Goal: Information Seeking & Learning: Learn about a topic

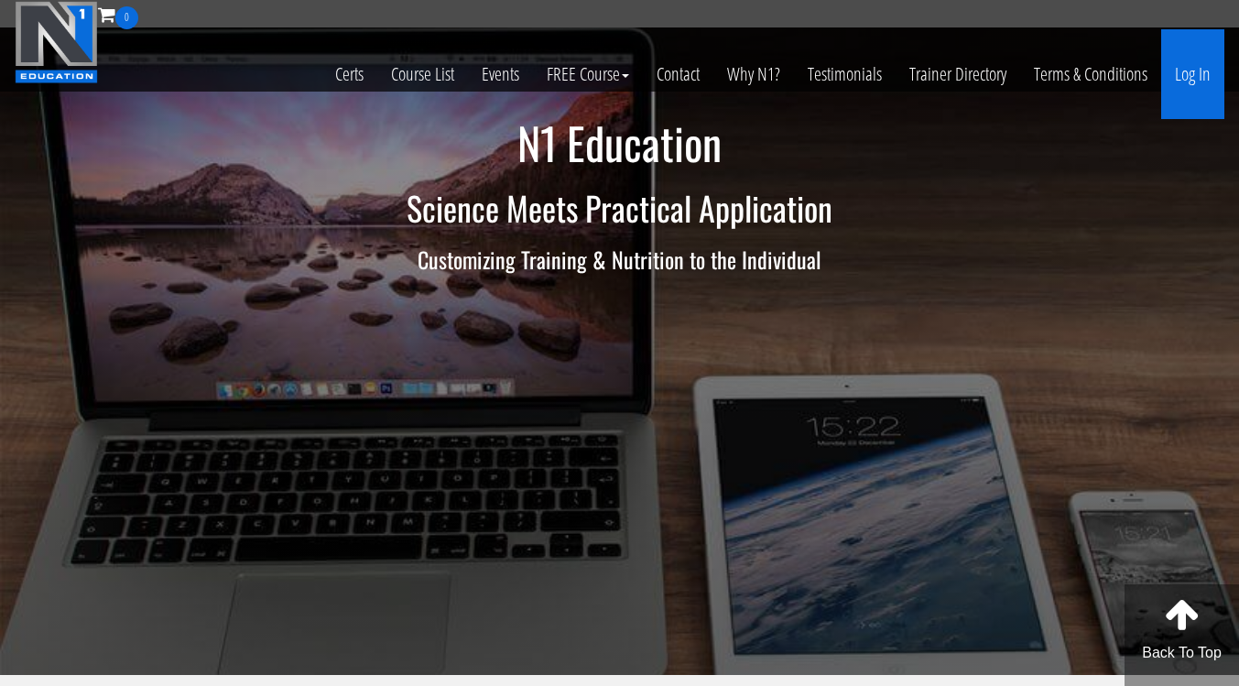
click at [1191, 77] on link "Log In" at bounding box center [1192, 74] width 63 height 90
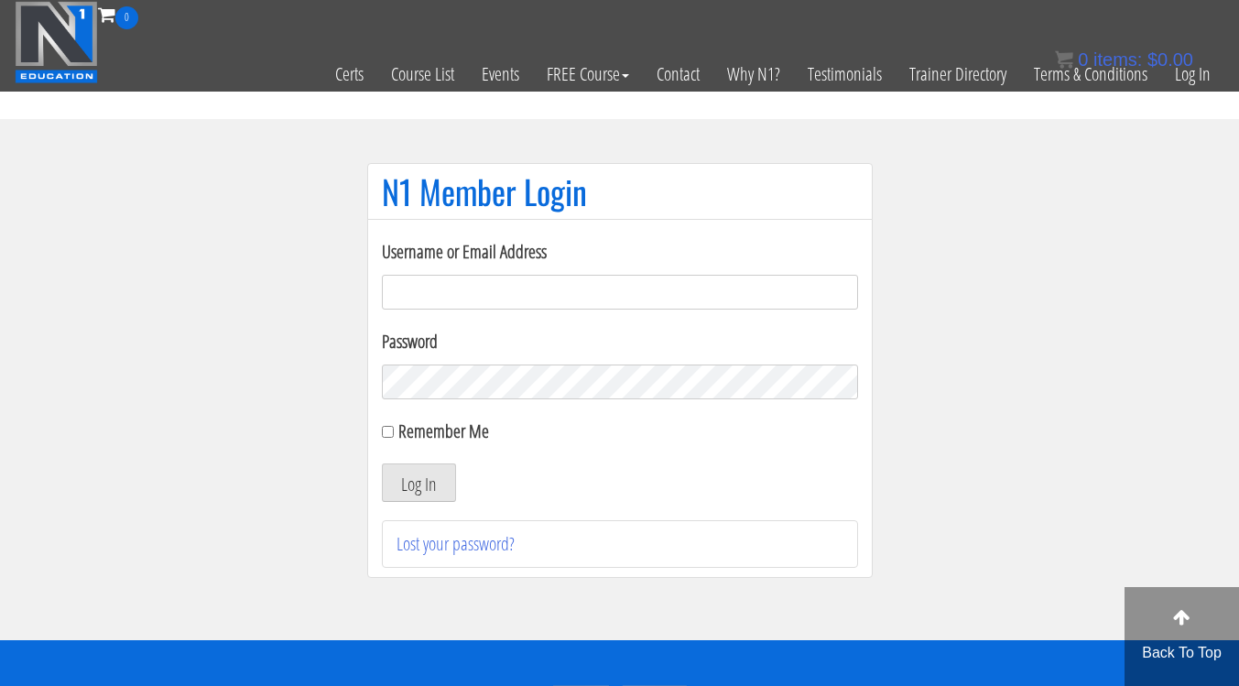
type input "[EMAIL_ADDRESS][DOMAIN_NAME]"
click at [437, 494] on button "Log In" at bounding box center [419, 482] width 74 height 38
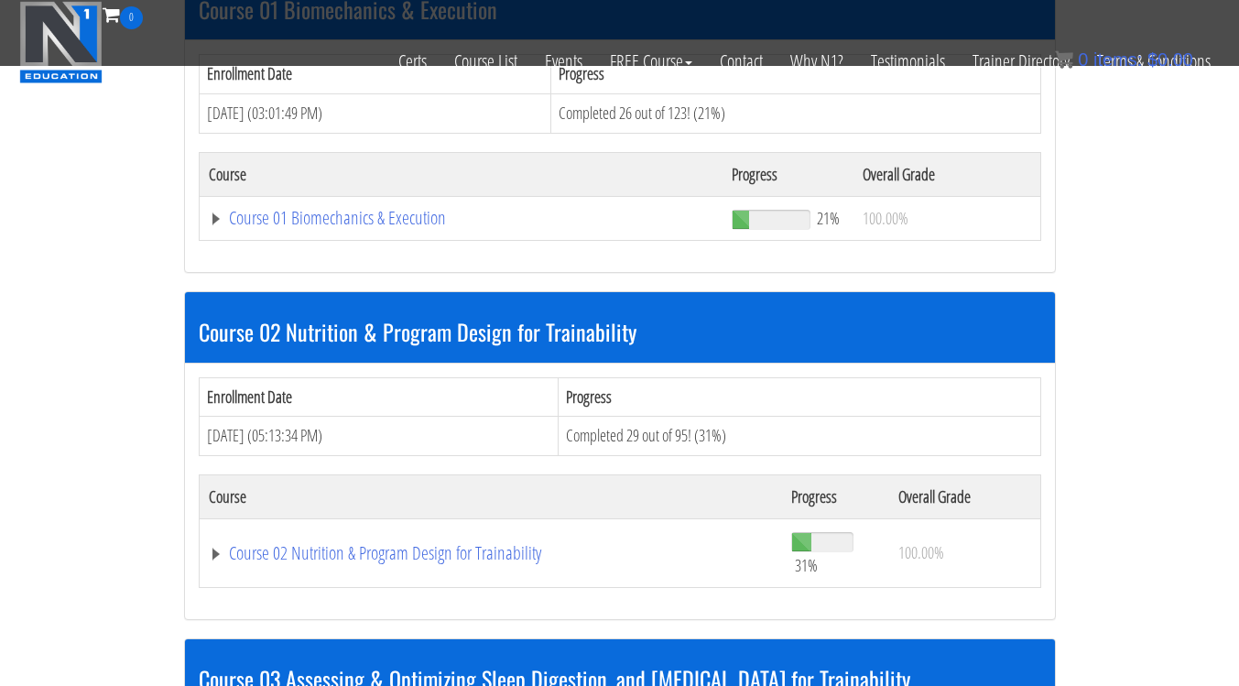
scroll to position [628, 0]
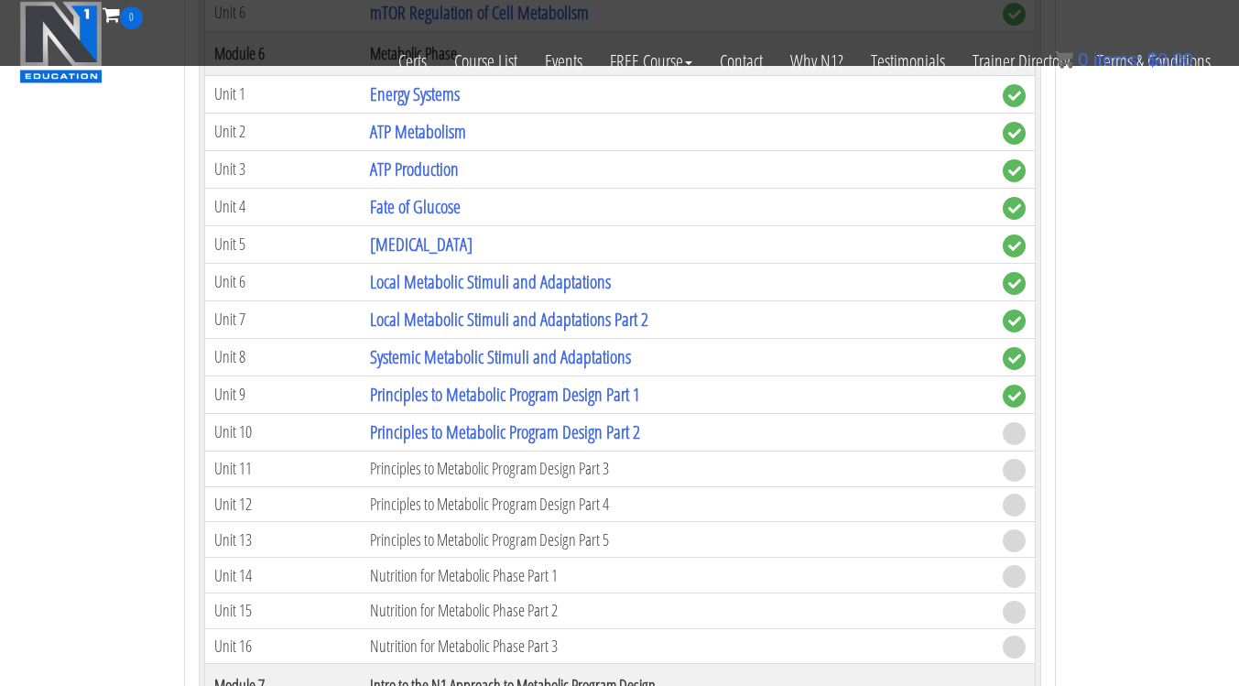
scroll to position [2201, 0]
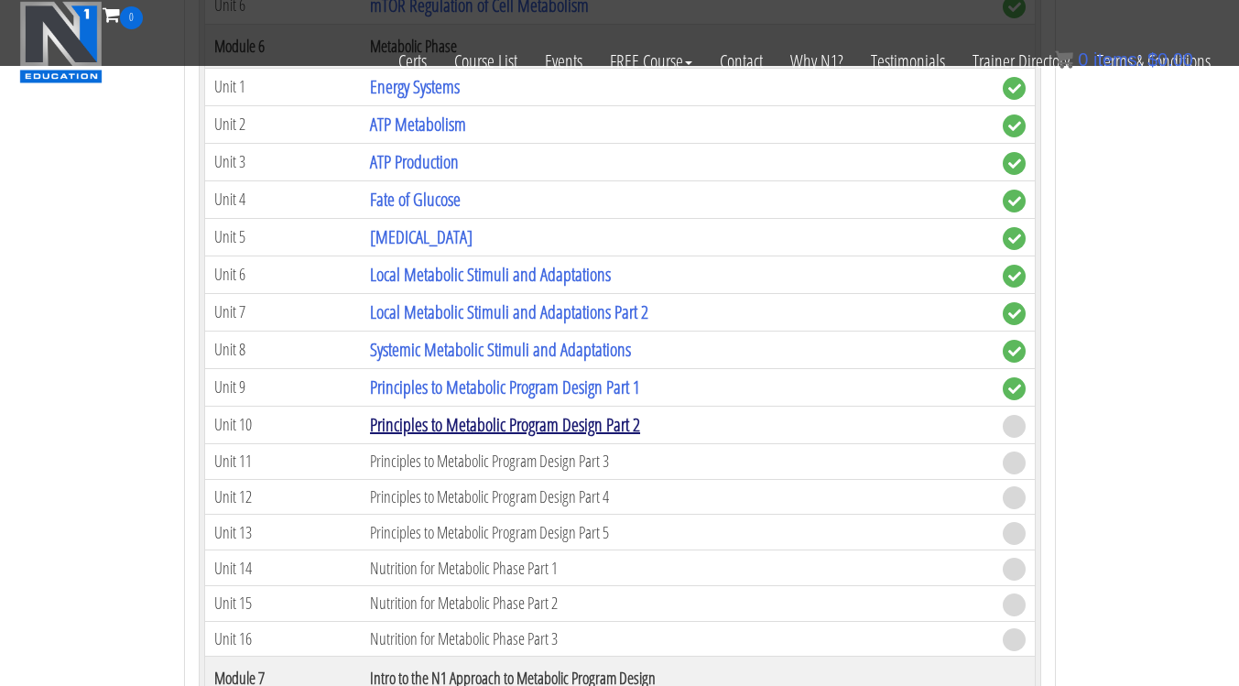
click at [472, 431] on link "Principles to Metabolic Program Design Part 2" at bounding box center [505, 424] width 270 height 25
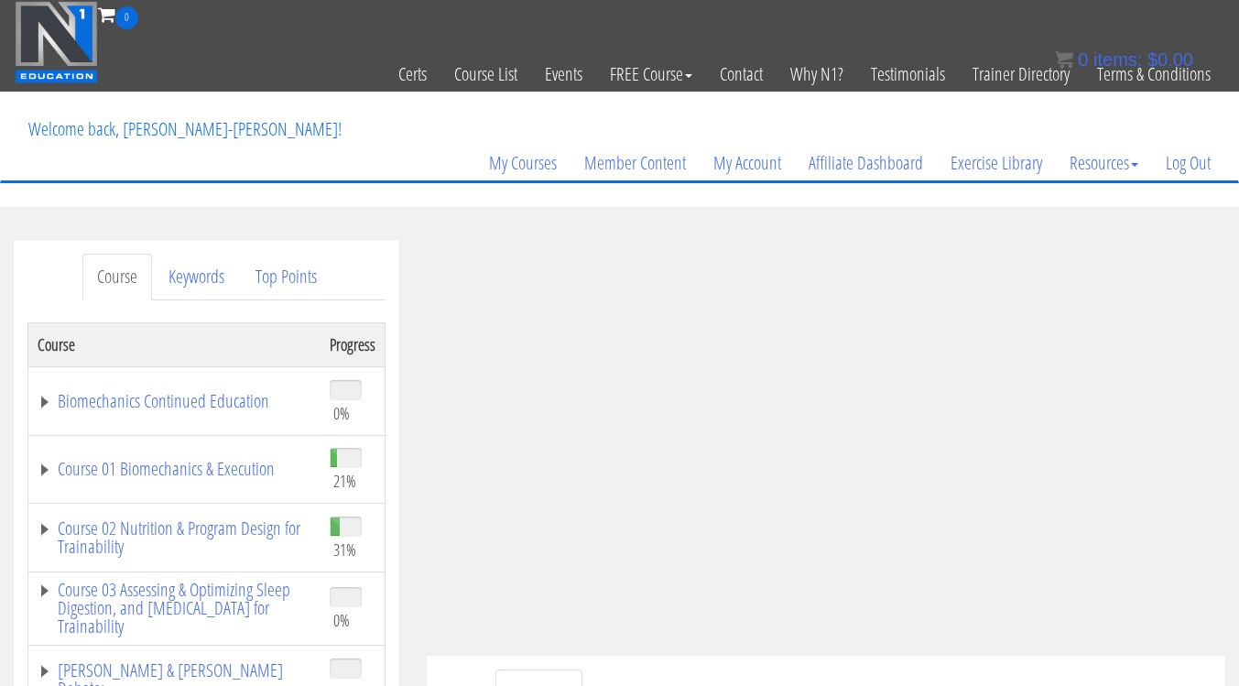
scroll to position [65, 0]
